Goal: Information Seeking & Learning: Learn about a topic

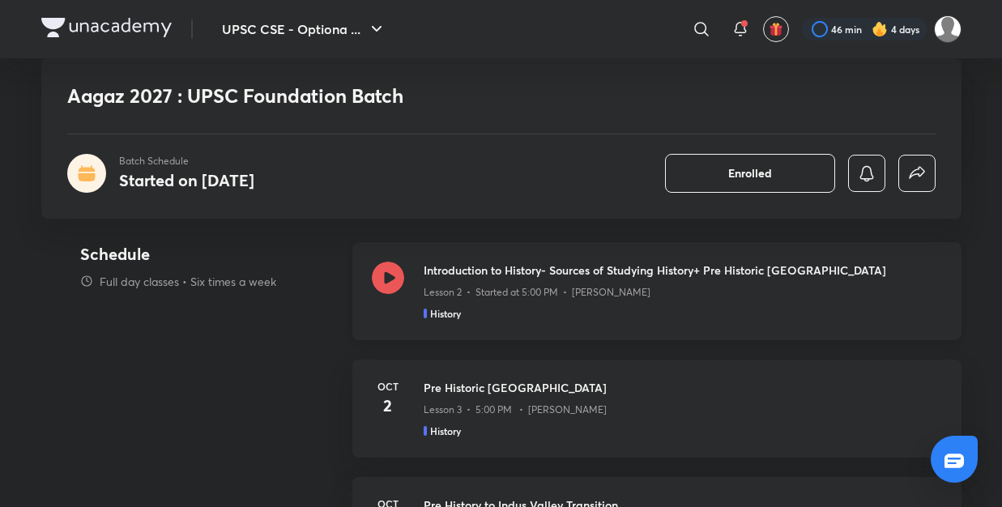
scroll to position [712, 0]
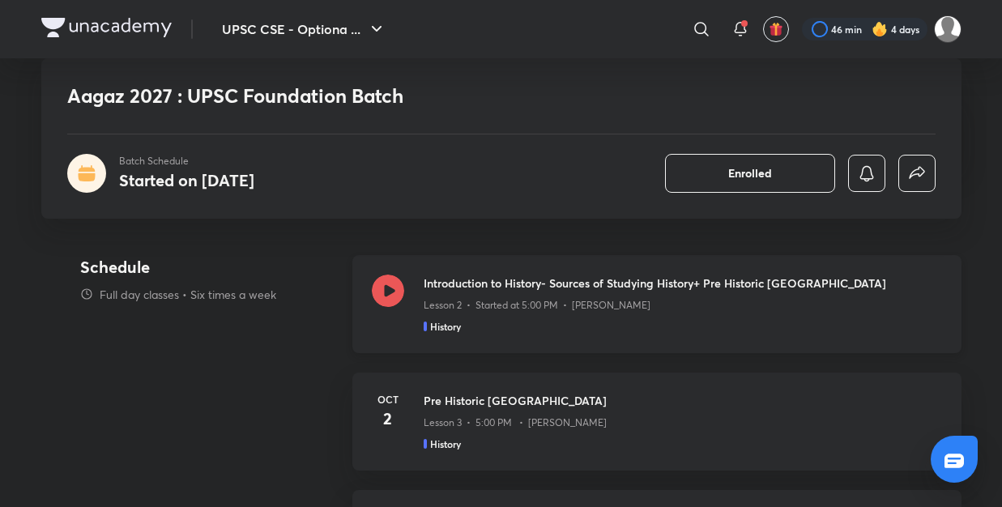
click at [395, 284] on icon at bounding box center [387, 291] width 32 height 32
